Goal: Task Accomplishment & Management: Manage account settings

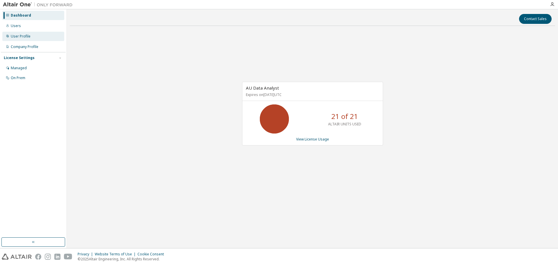
click at [24, 36] on div "User Profile" at bounding box center [21, 36] width 20 height 5
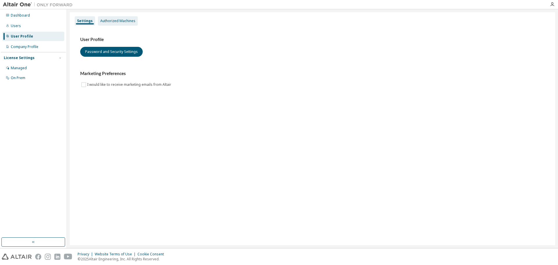
click at [109, 20] on div "Authorized Machines" at bounding box center [117, 21] width 35 height 5
